Goal: Check status: Check status

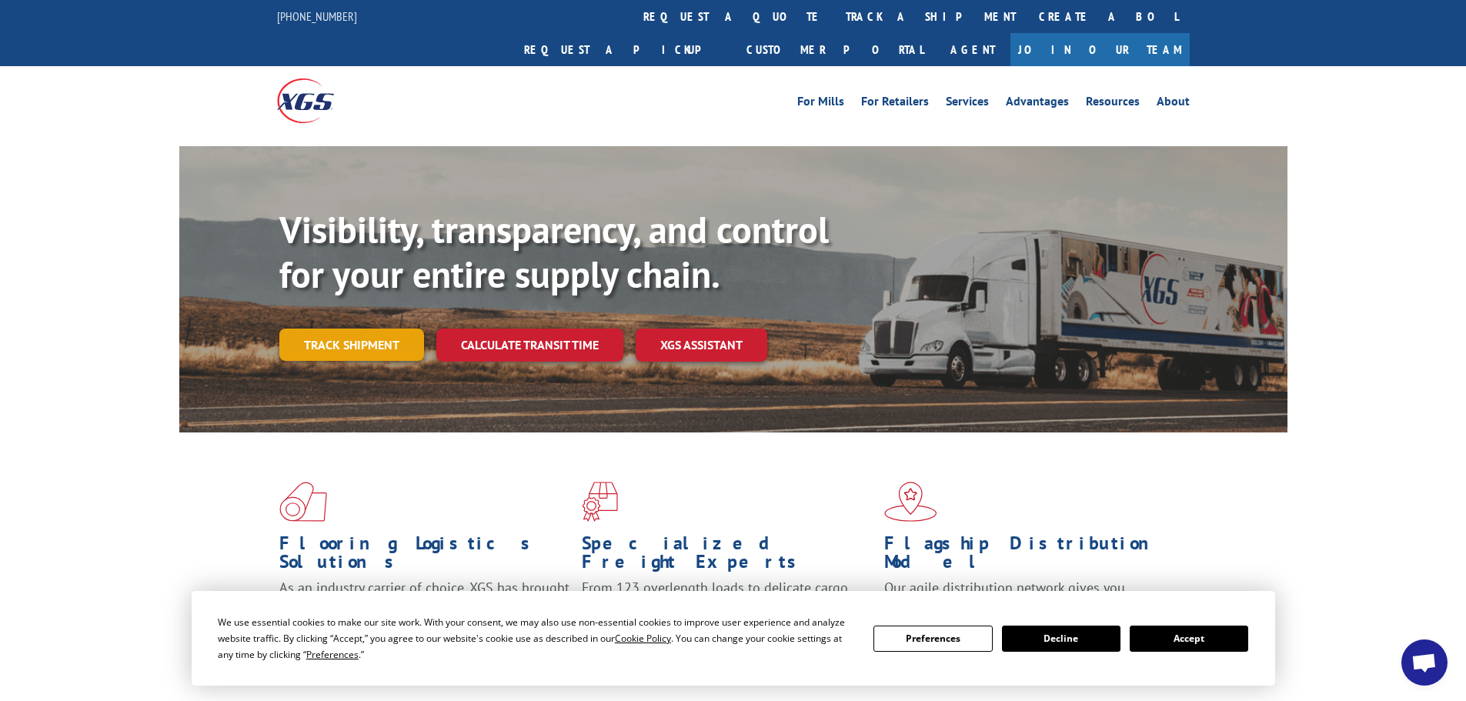
click at [364, 329] on link "Track shipment" at bounding box center [351, 345] width 145 height 32
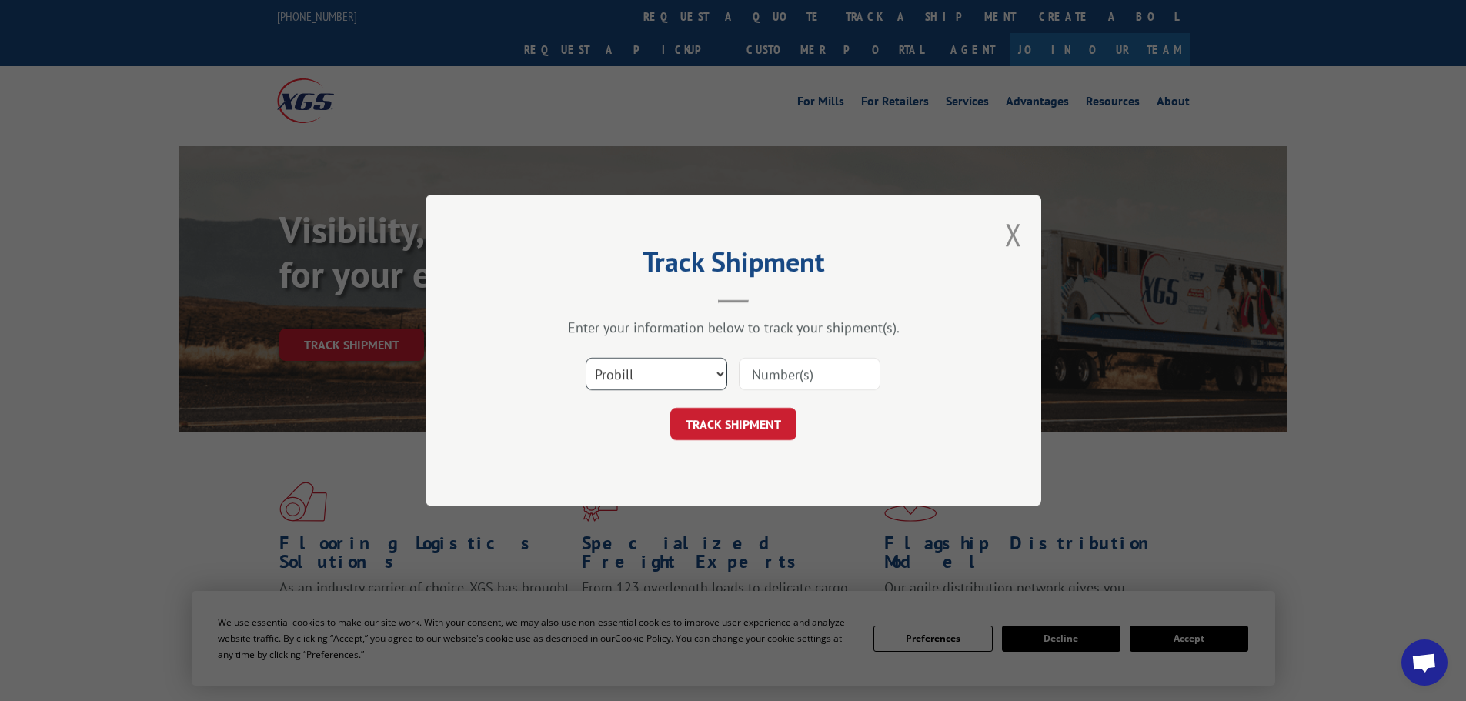
click at [697, 379] on select "Select category... Probill BOL PO" at bounding box center [657, 374] width 142 height 32
select select "po"
click at [586, 358] on select "Select category... Probill BOL PO" at bounding box center [657, 374] width 142 height 32
click at [784, 376] on input at bounding box center [810, 374] width 142 height 32
paste input "03554481"
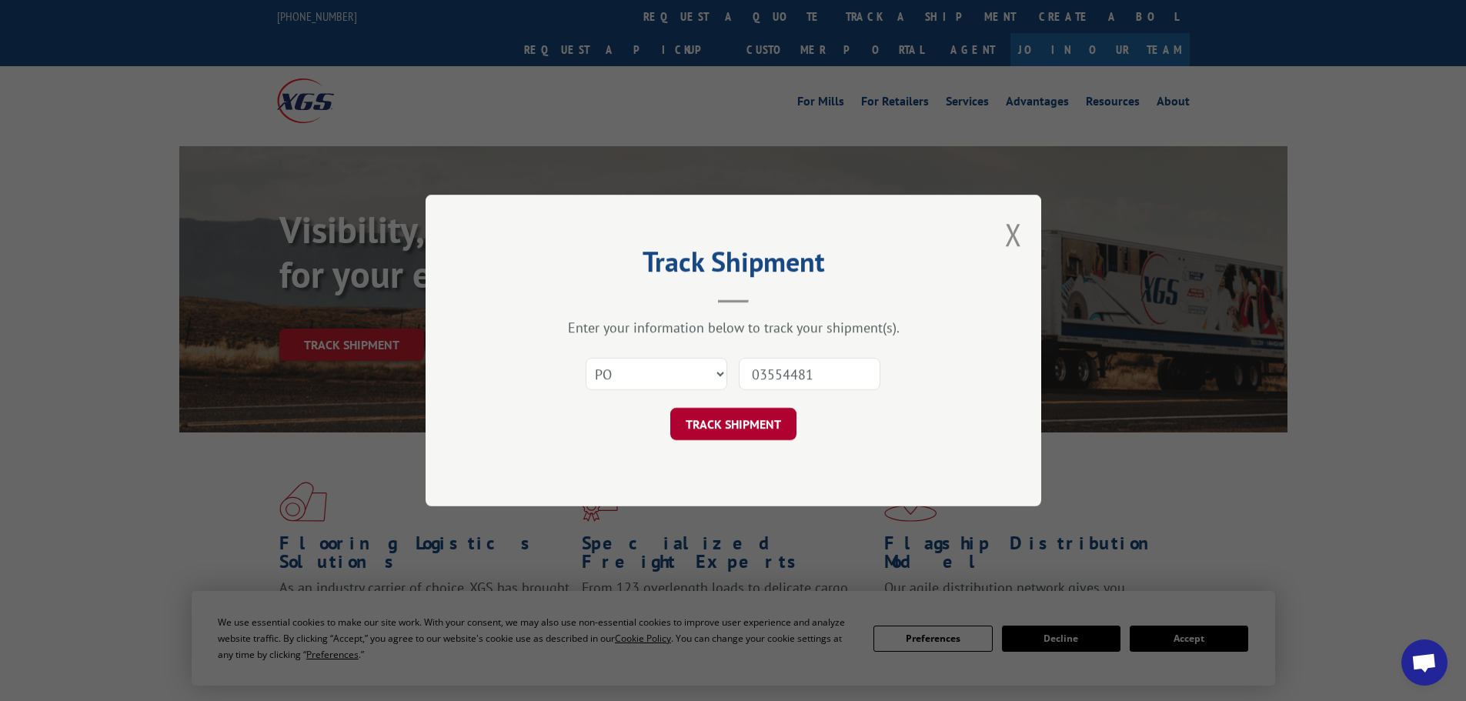
type input "03554481"
click at [763, 434] on button "TRACK SHIPMENT" at bounding box center [733, 424] width 126 height 32
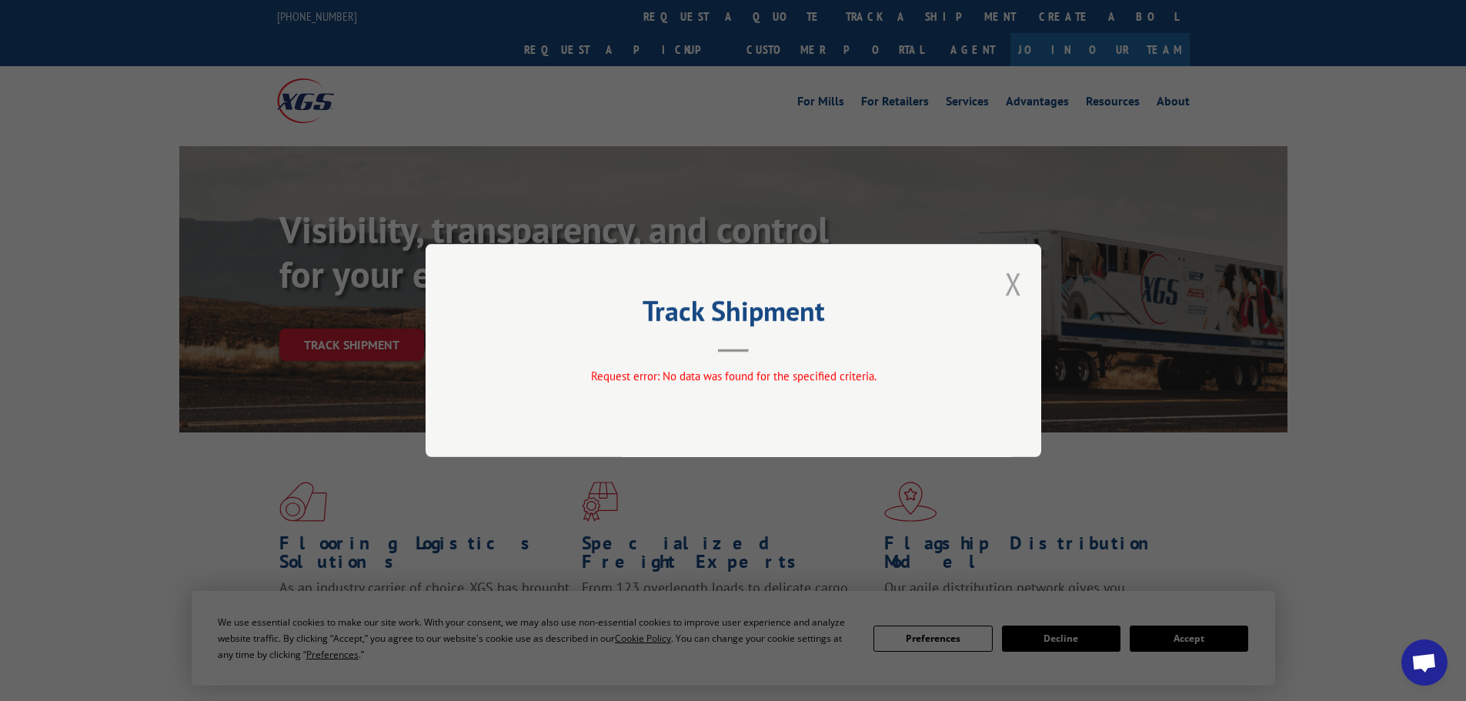
click at [1008, 296] on button "Close modal" at bounding box center [1013, 283] width 17 height 41
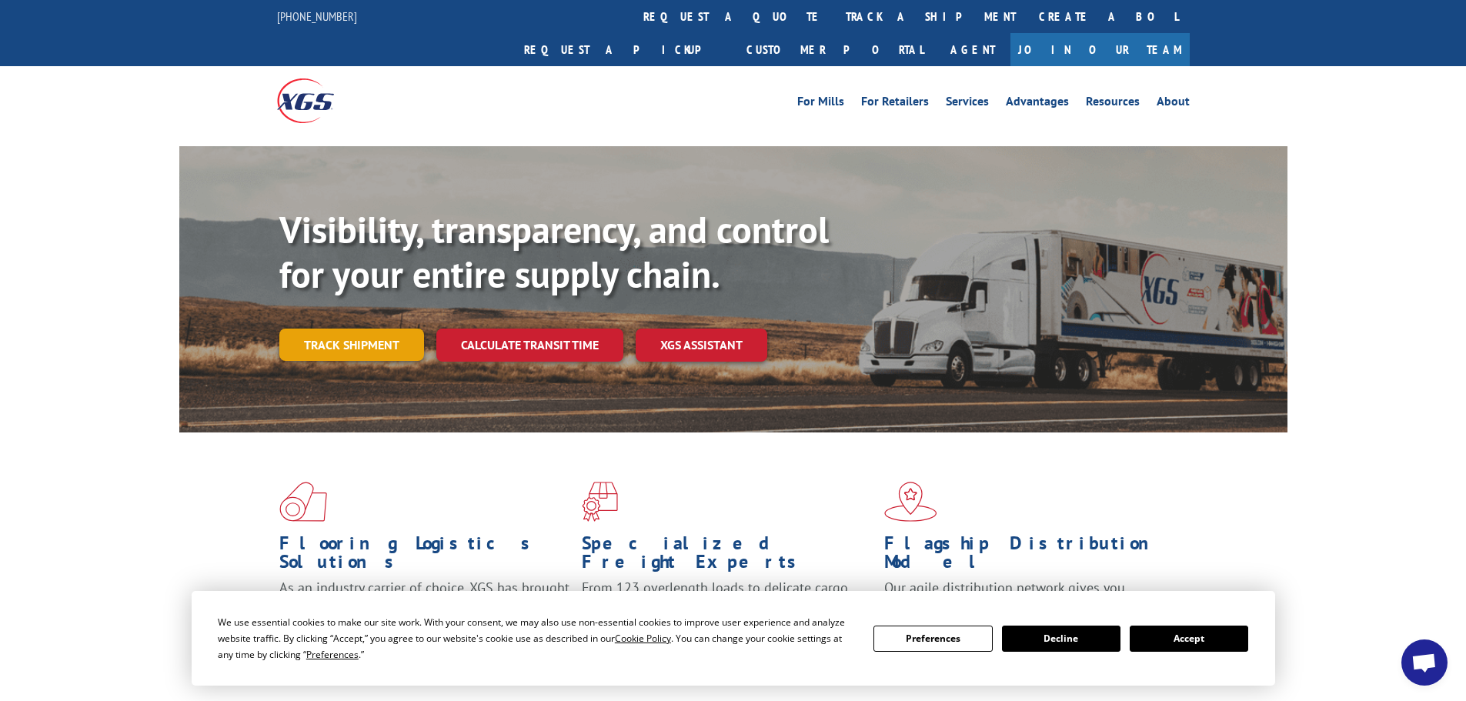
click at [352, 329] on link "Track shipment" at bounding box center [351, 345] width 145 height 32
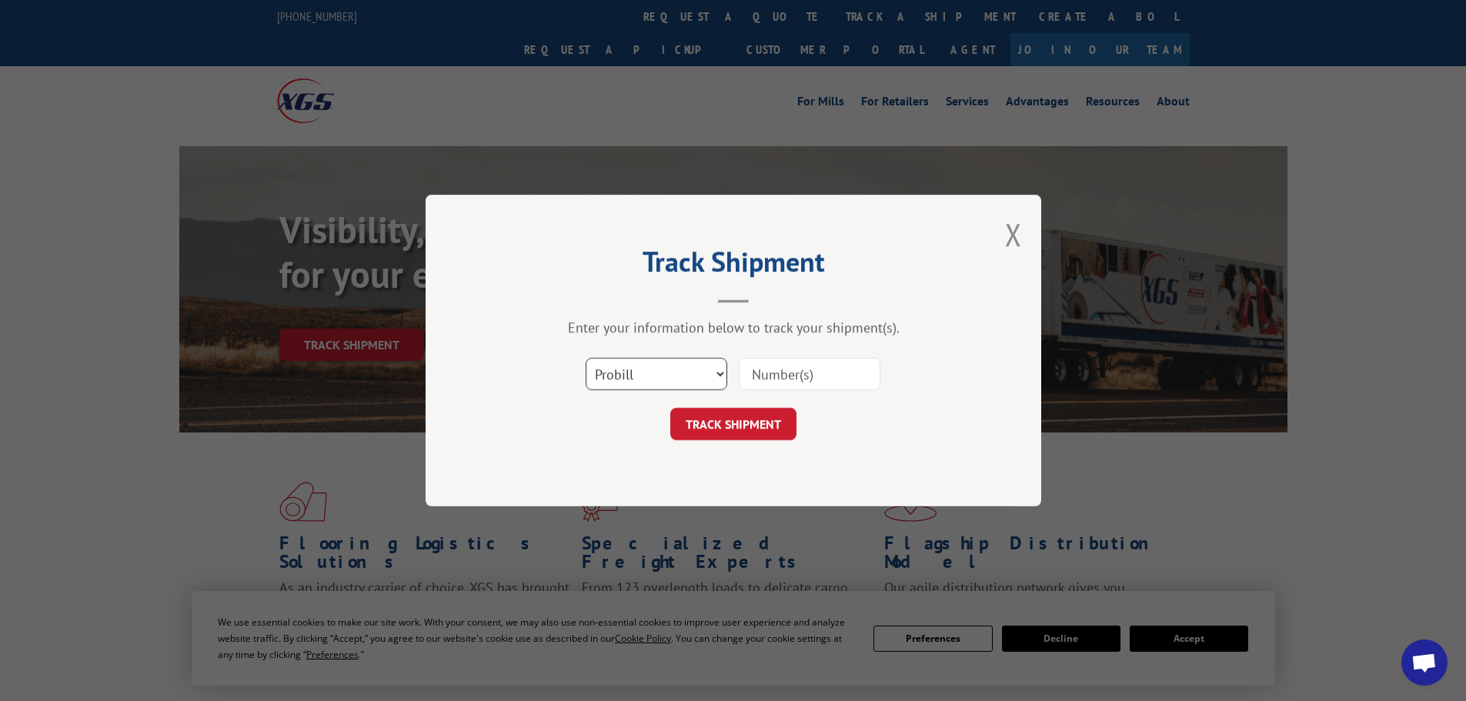
click at [670, 377] on select "Select category... Probill BOL PO" at bounding box center [657, 374] width 142 height 32
click at [790, 372] on input at bounding box center [810, 374] width 142 height 32
paste input "03554481"
type input "03554481"
click at [760, 425] on button "TRACK SHIPMENT" at bounding box center [733, 424] width 126 height 32
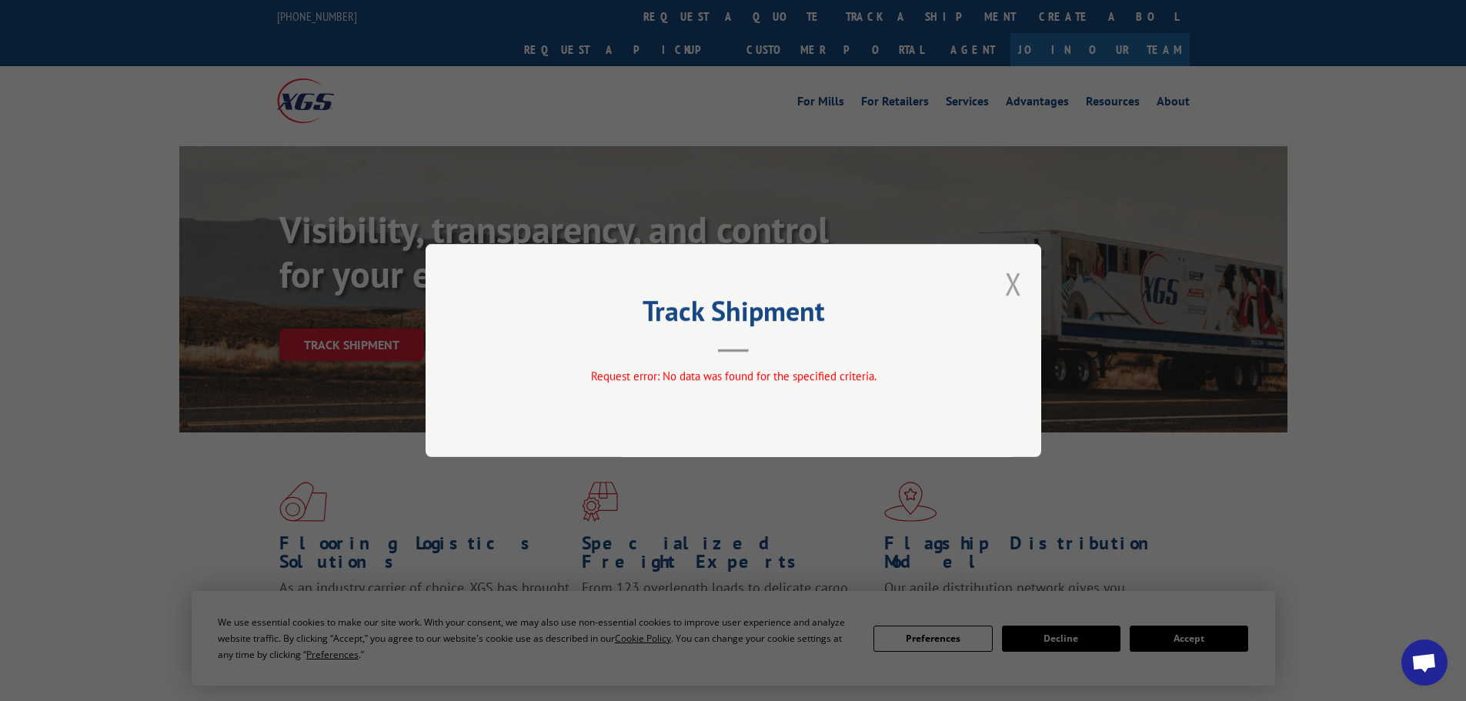
click at [1005, 292] on button "Close modal" at bounding box center [1013, 283] width 17 height 41
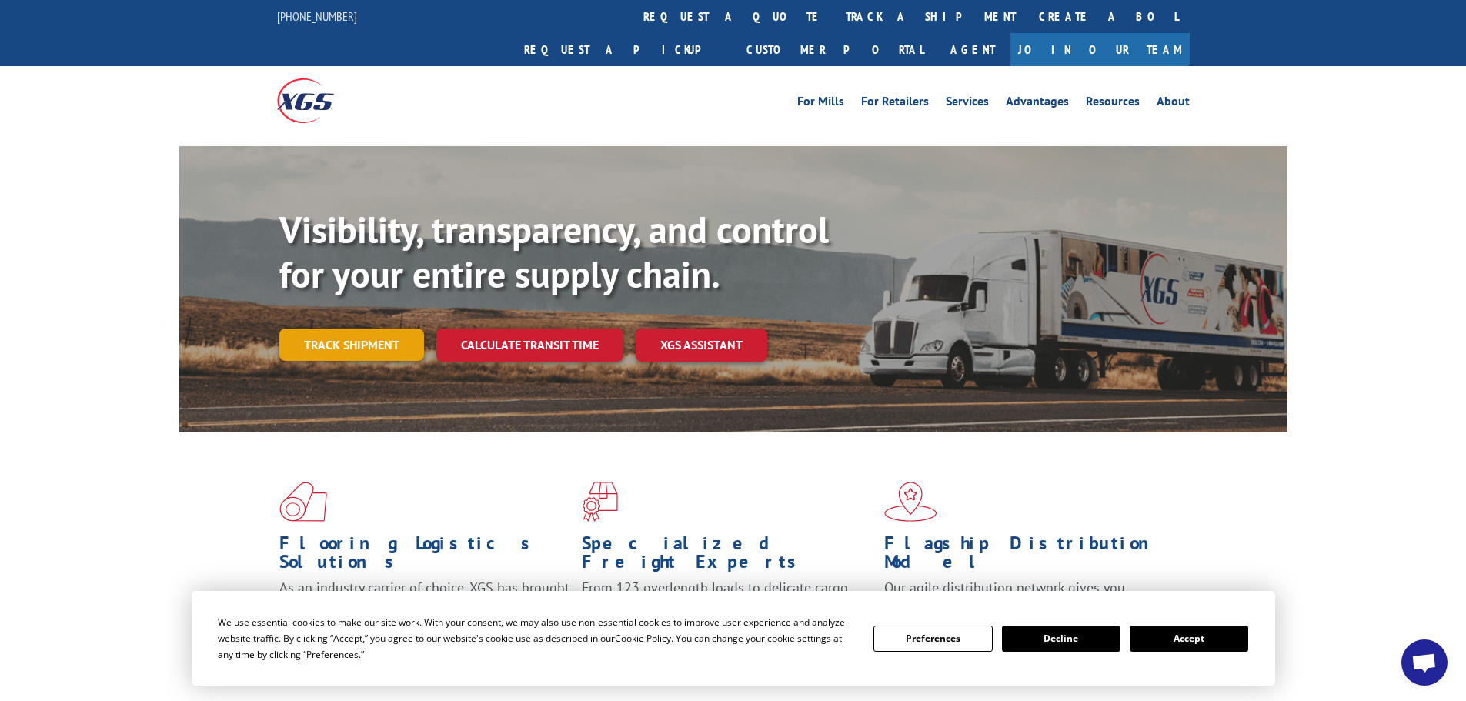
click at [368, 329] on link "Track shipment" at bounding box center [351, 345] width 145 height 32
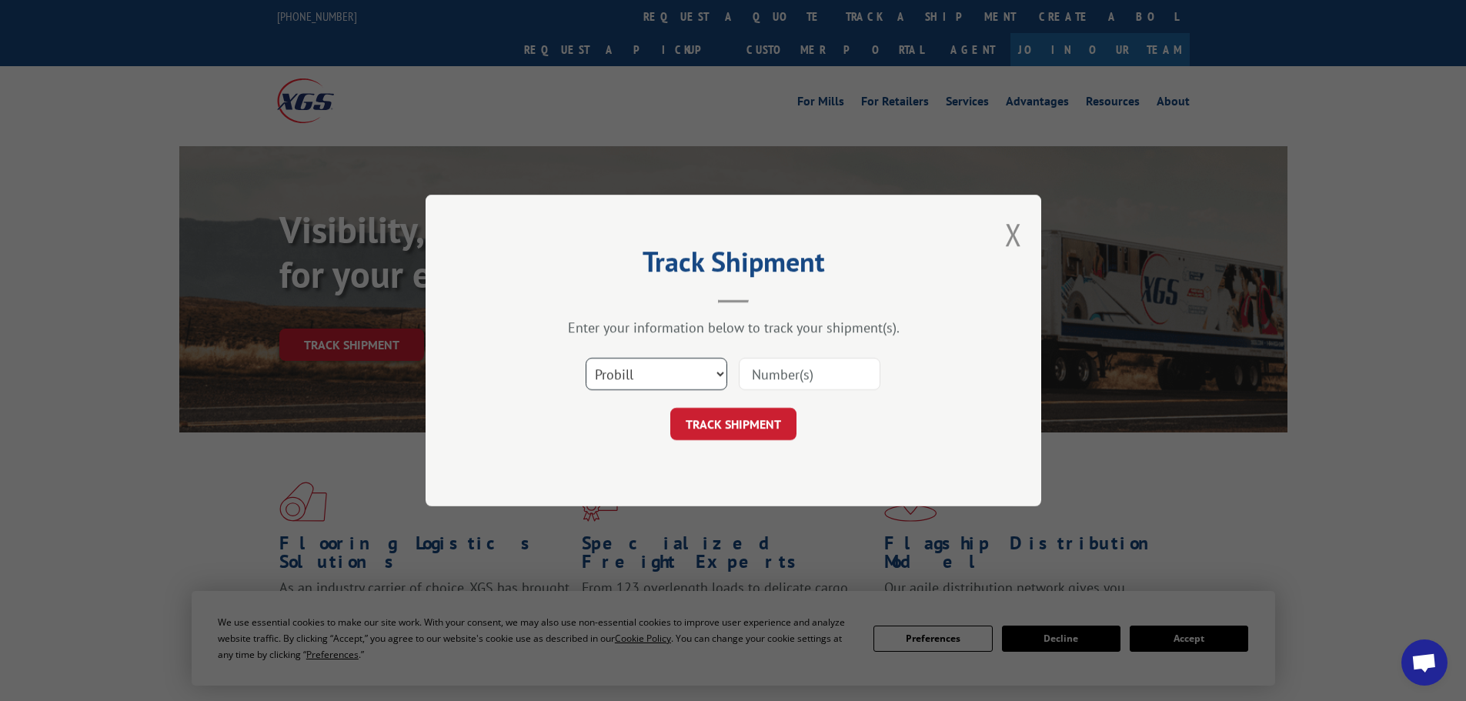
click at [666, 381] on select "Select category... Probill BOL PO" at bounding box center [657, 374] width 142 height 32
select select "bol"
click at [586, 358] on select "Select category... Probill BOL PO" at bounding box center [657, 374] width 142 height 32
click at [784, 374] on input at bounding box center [810, 374] width 142 height 32
paste input "03554481"
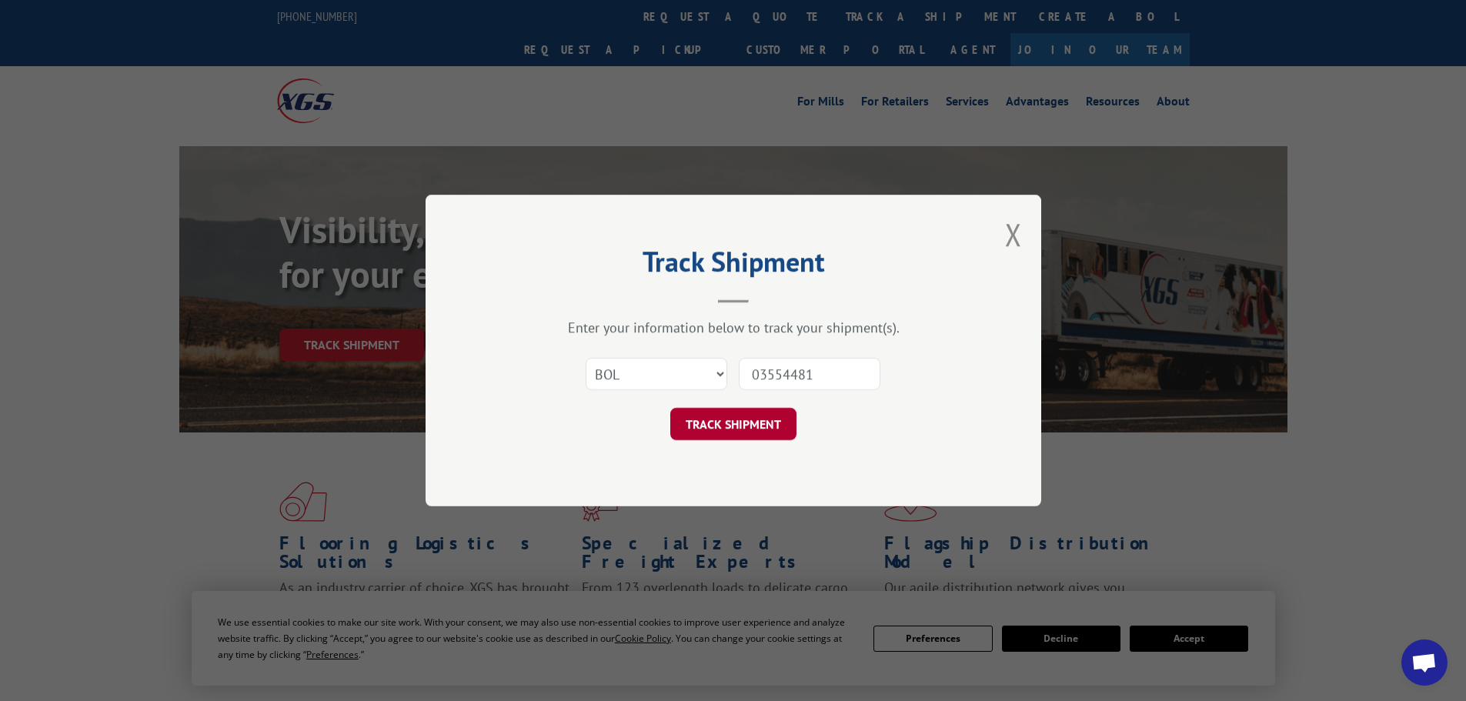
type input "03554481"
click at [768, 415] on button "TRACK SHIPMENT" at bounding box center [733, 424] width 126 height 32
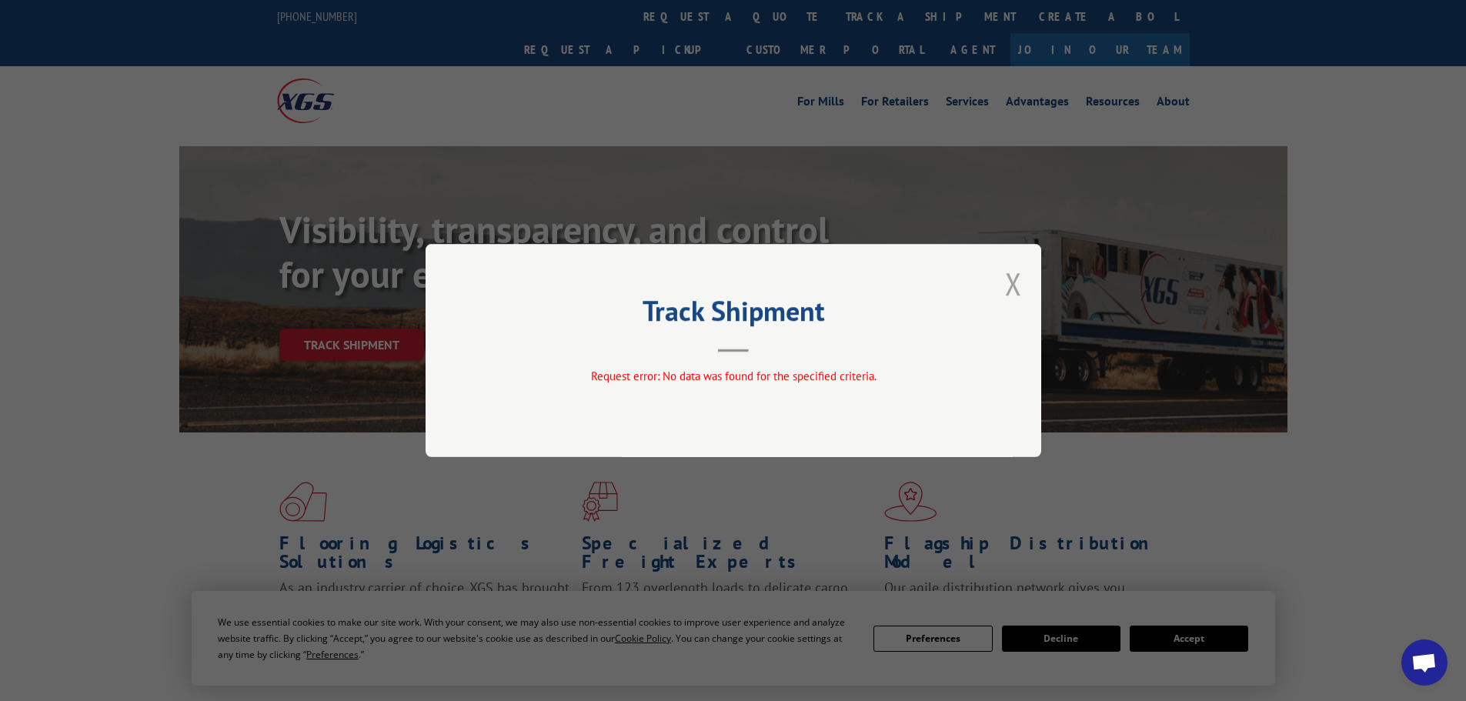
click at [1014, 285] on button "Close modal" at bounding box center [1013, 283] width 17 height 41
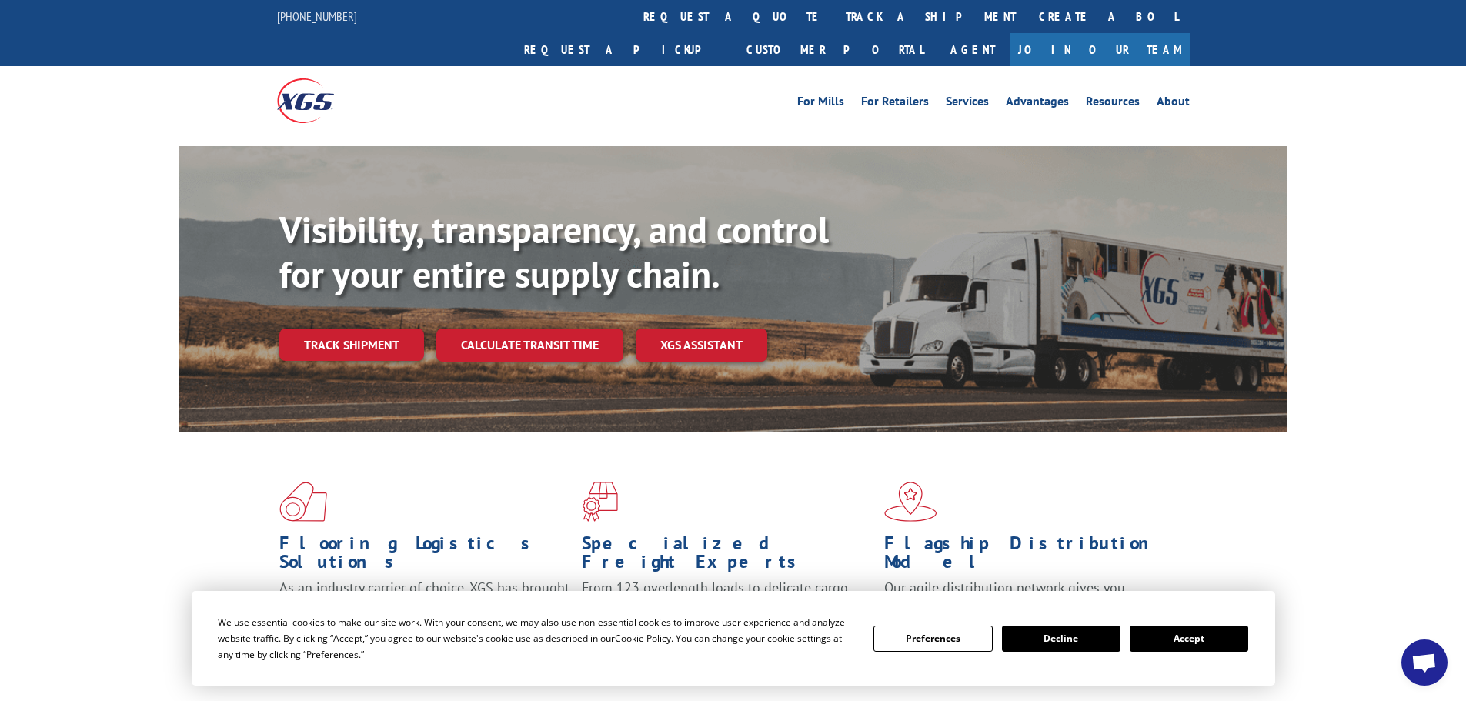
click at [758, 432] on div "Flooring Logistics Solutions As an industry carrier of choice, XGS has brought …" at bounding box center [733, 573] width 1108 height 282
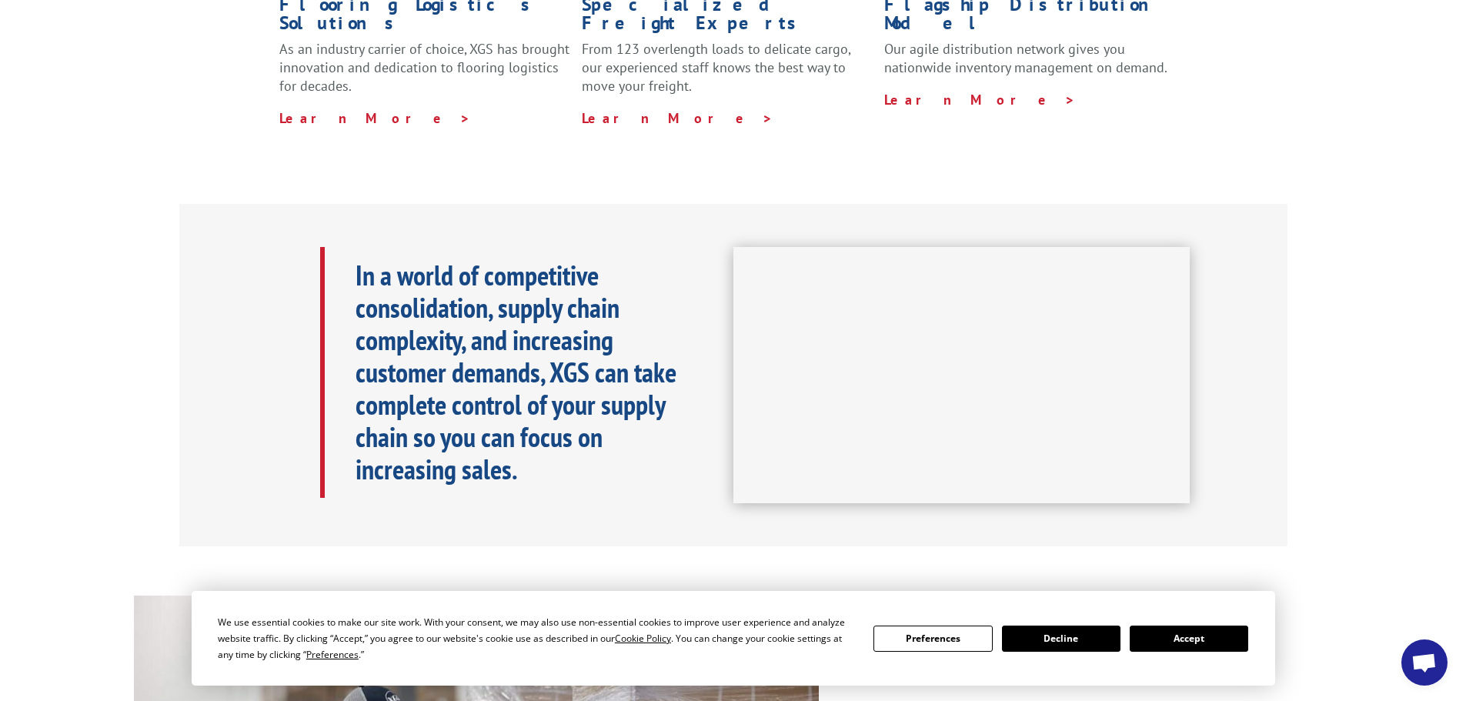
scroll to position [846, 0]
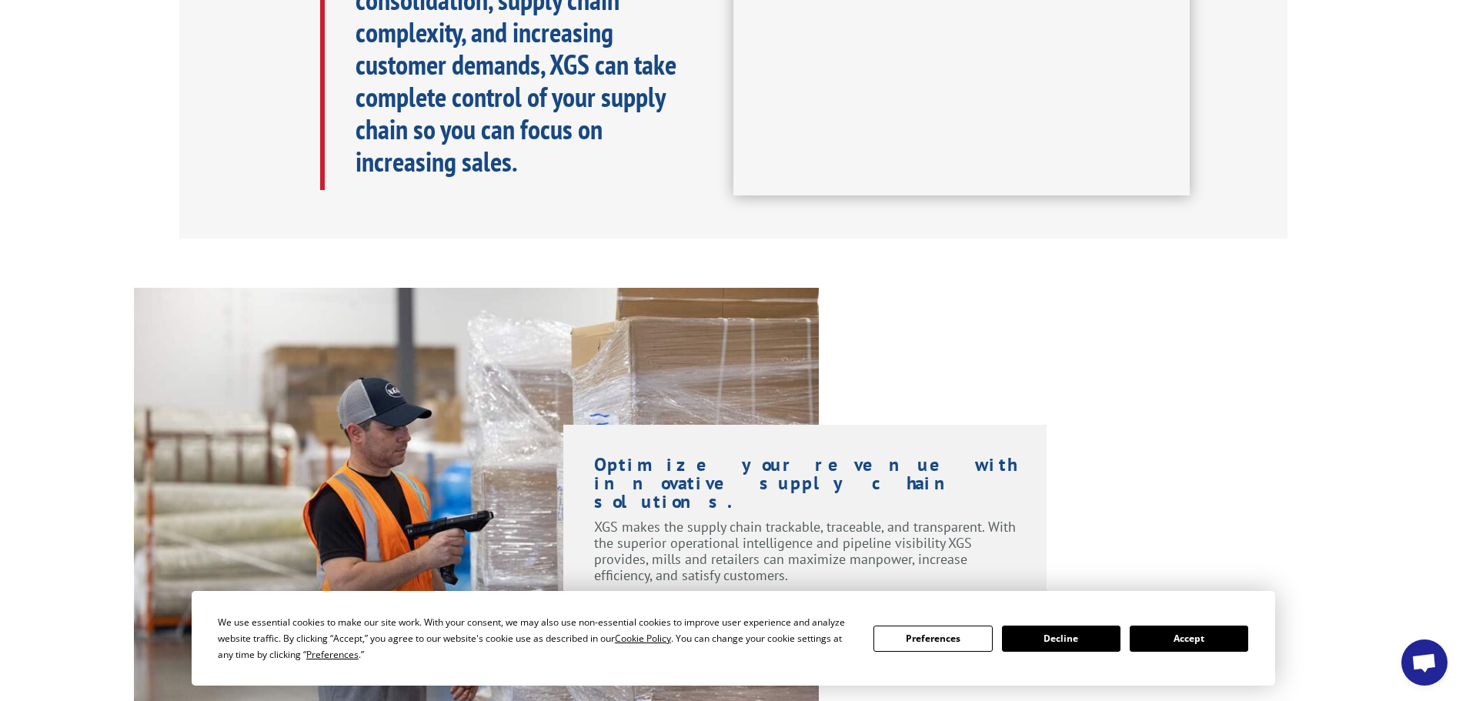
click at [833, 332] on div "Optimize your revenue with innovative supply chain solutions. XGS makes the sup…" at bounding box center [933, 466] width 229 height 356
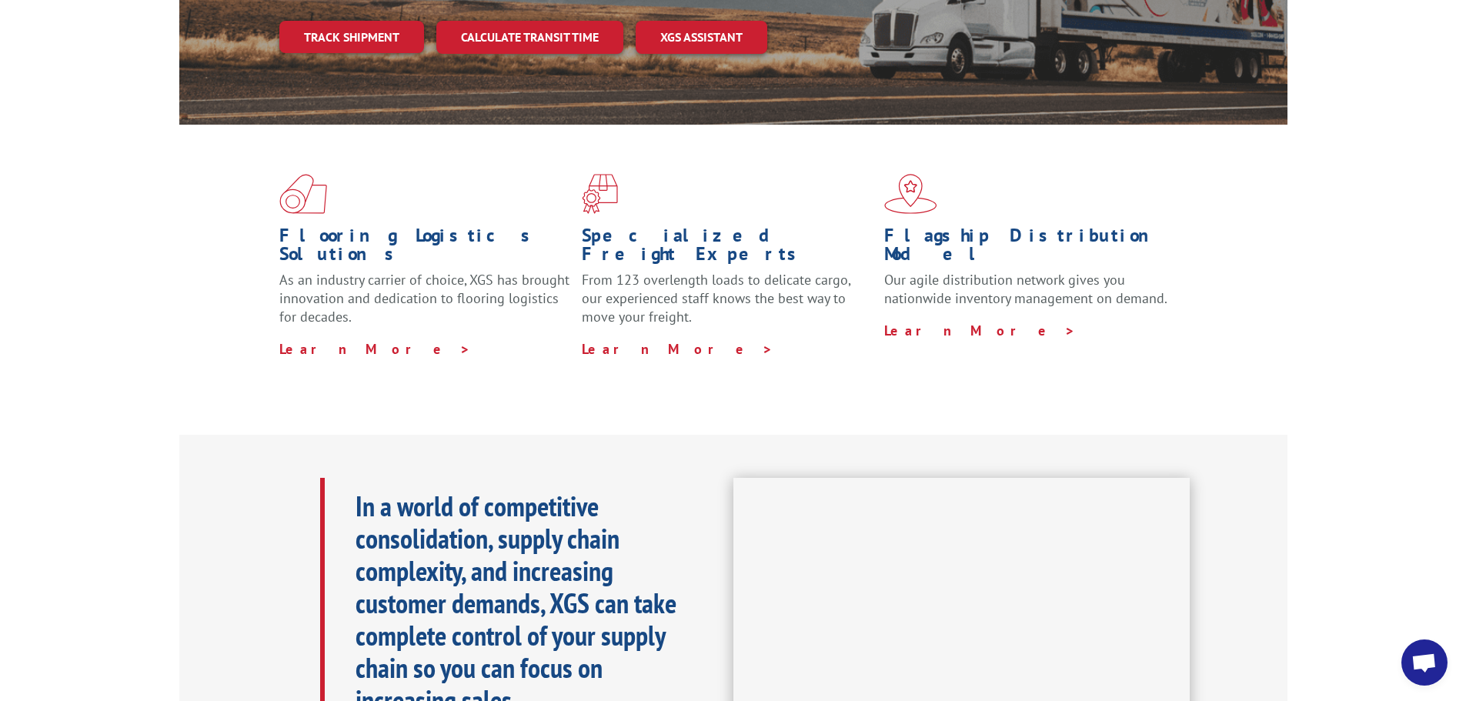
scroll to position [0, 0]
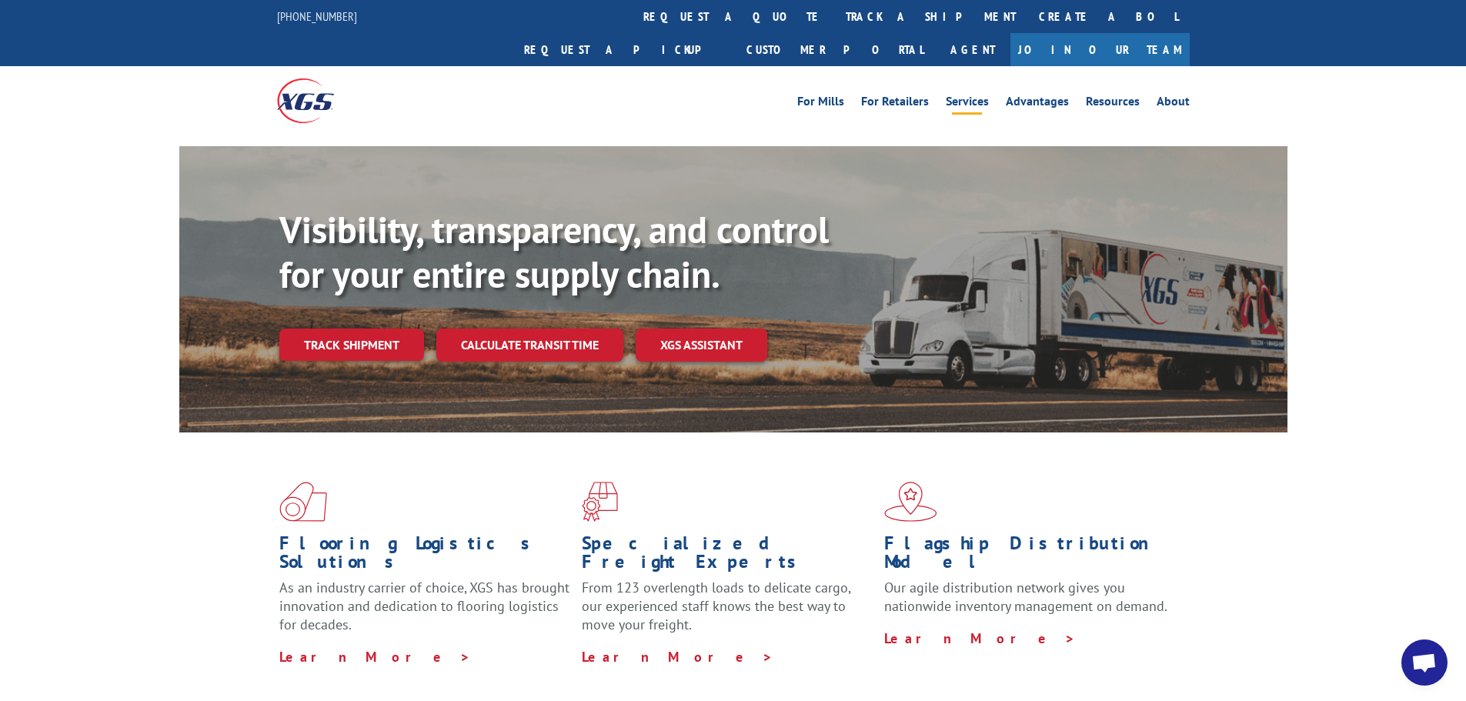
click at [981, 95] on link "Services" at bounding box center [967, 103] width 43 height 17
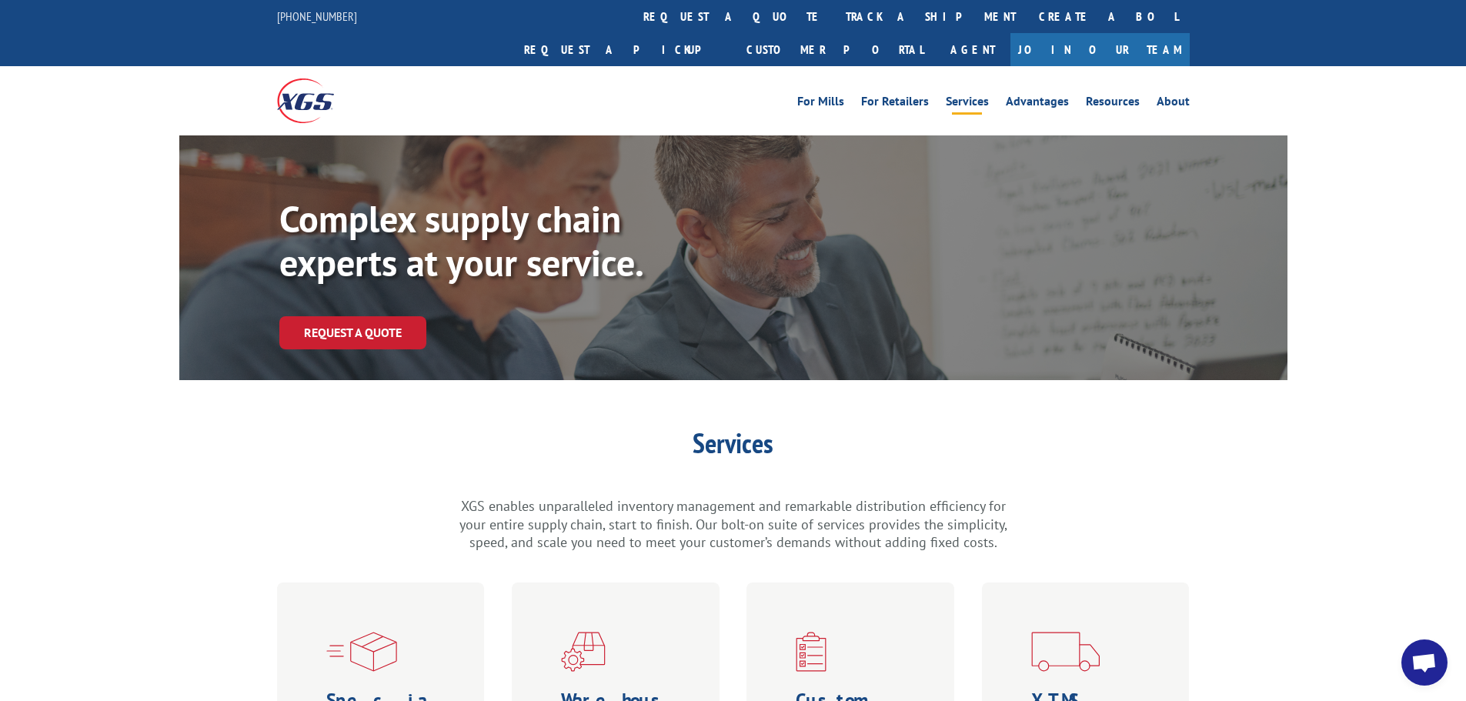
click at [494, 388] on div "Complex supply chain experts at your service. Request a Quote Services XGS enab…" at bounding box center [733, 565] width 1466 height 861
